Goal: Answer question/provide support

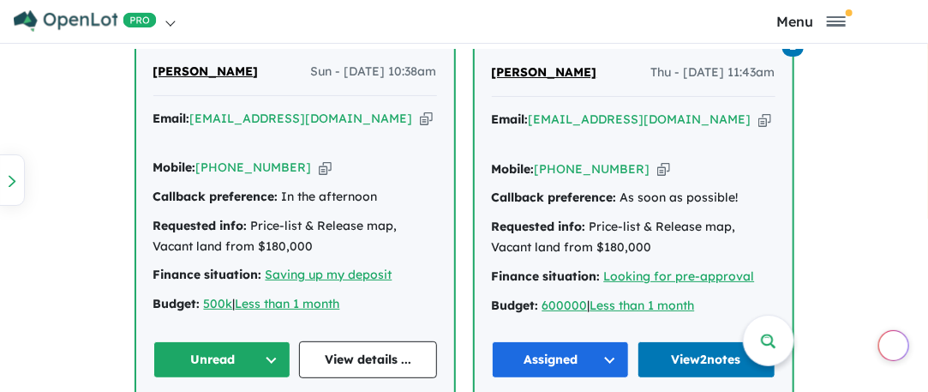
scroll to position [1114, 0]
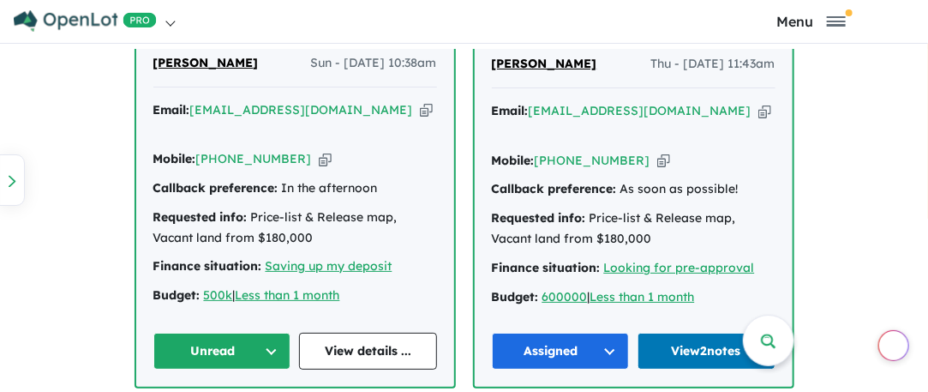
click at [273, 333] on button "Unread" at bounding box center [222, 351] width 138 height 37
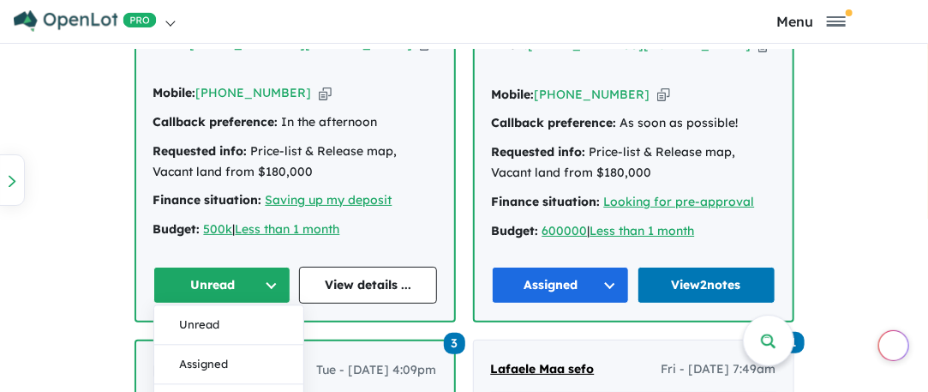
scroll to position [1200, 0]
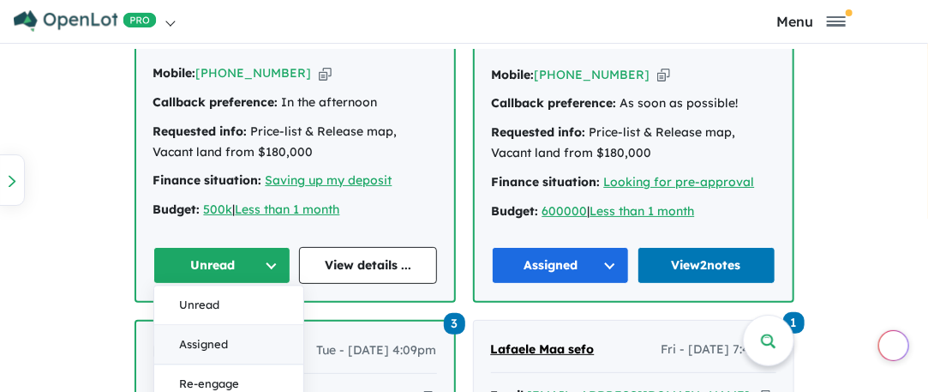
click at [218, 325] on button "Assigned" at bounding box center [228, 344] width 149 height 39
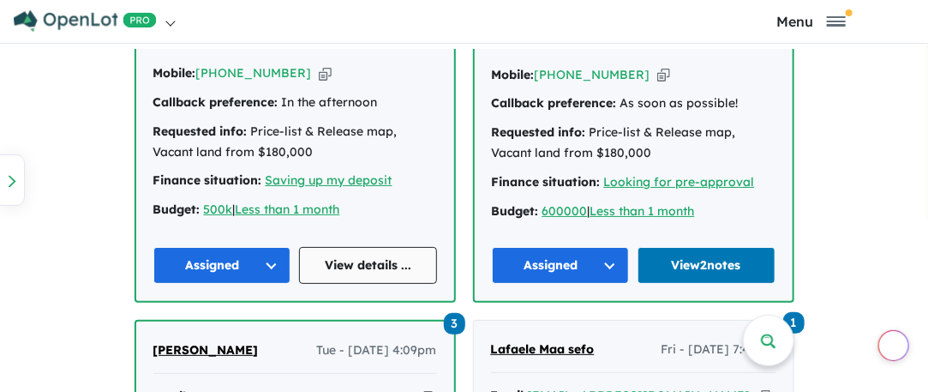
click at [351, 247] on link "View details ..." at bounding box center [368, 265] width 138 height 37
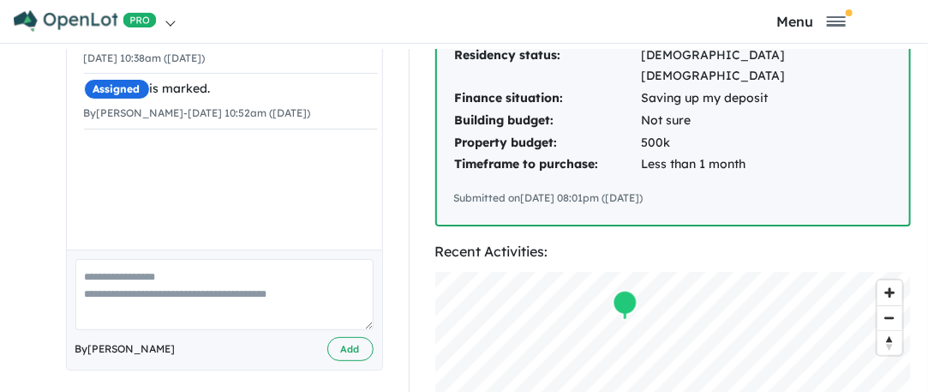
scroll to position [514, 0]
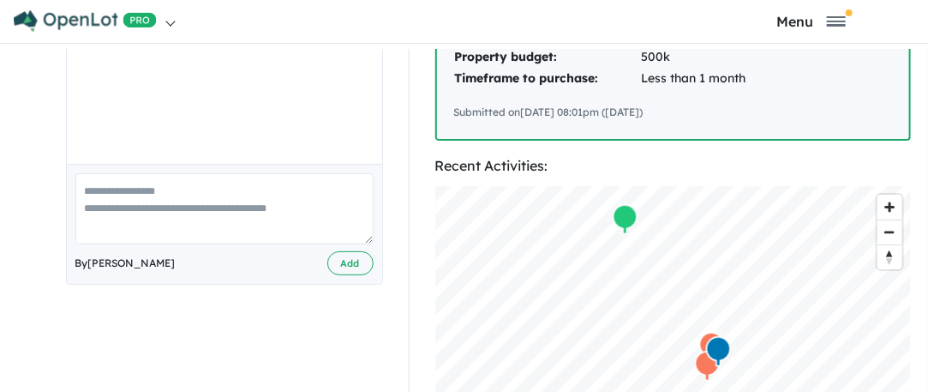
drag, startPoint x: 121, startPoint y: 170, endPoint x: 103, endPoint y: 172, distance: 18.2
click at [120, 173] on textarea at bounding box center [224, 208] width 298 height 71
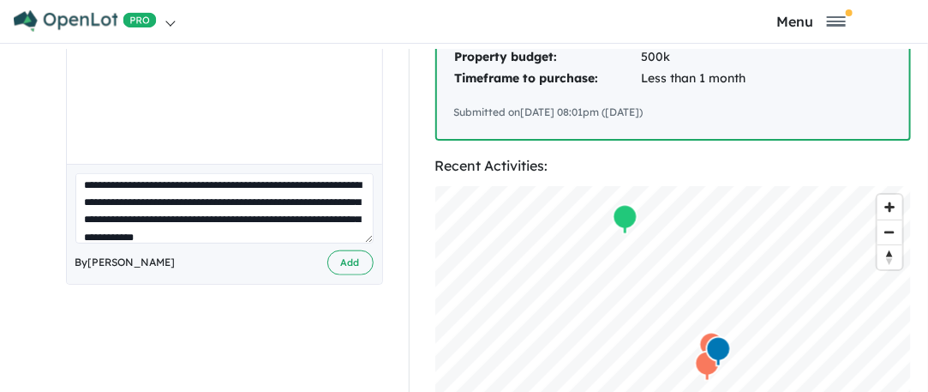
scroll to position [24, 0]
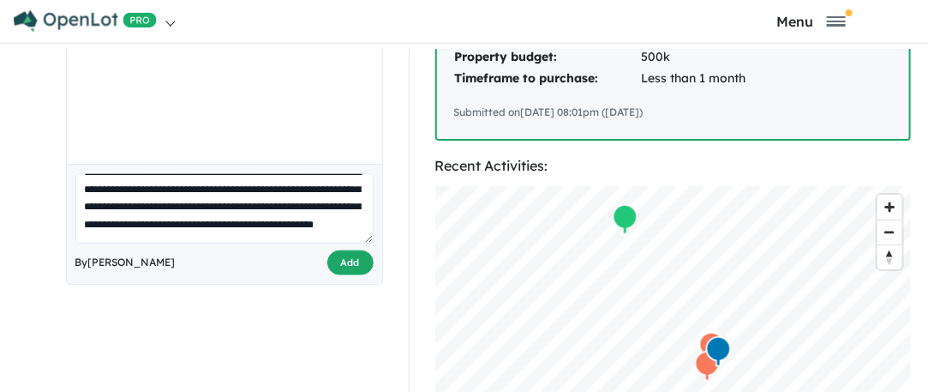
type textarea "**********"
click at [329, 250] on button "Add" at bounding box center [350, 262] width 46 height 25
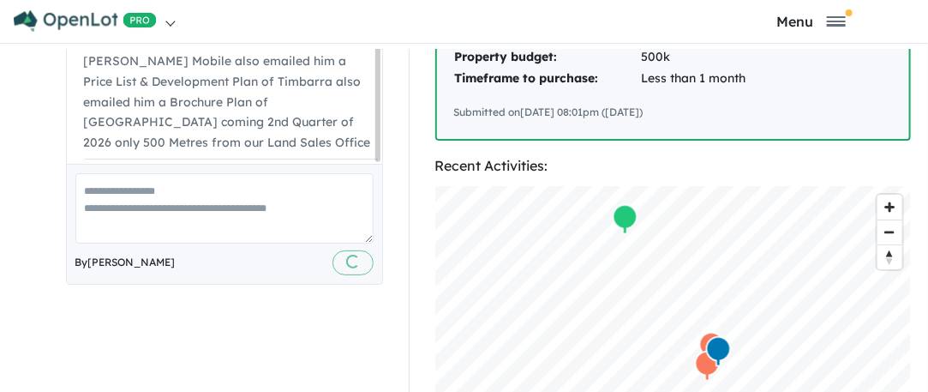
scroll to position [543, 0]
